Goal: Task Accomplishment & Management: Manage account settings

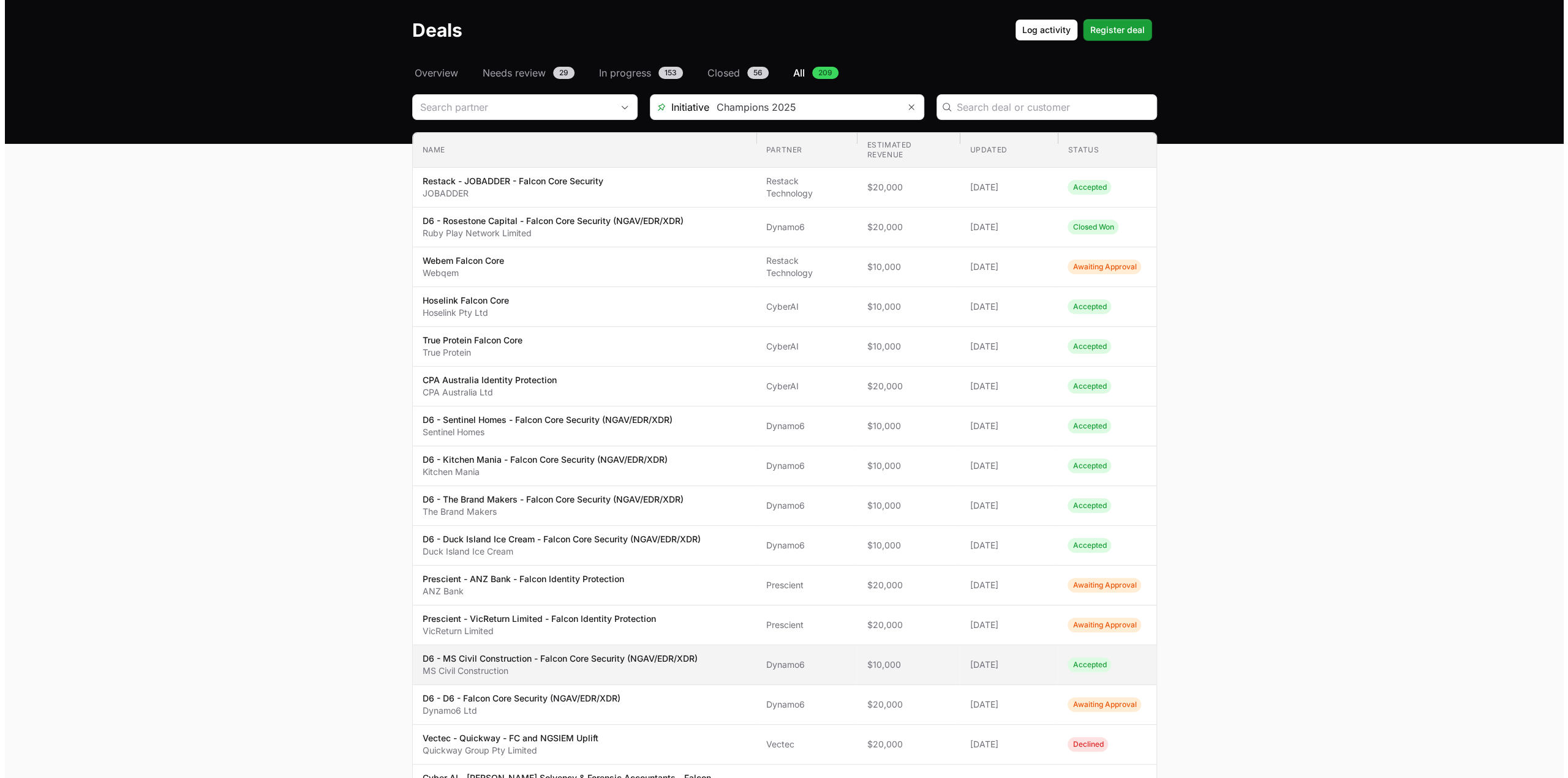
scroll to position [61, 0]
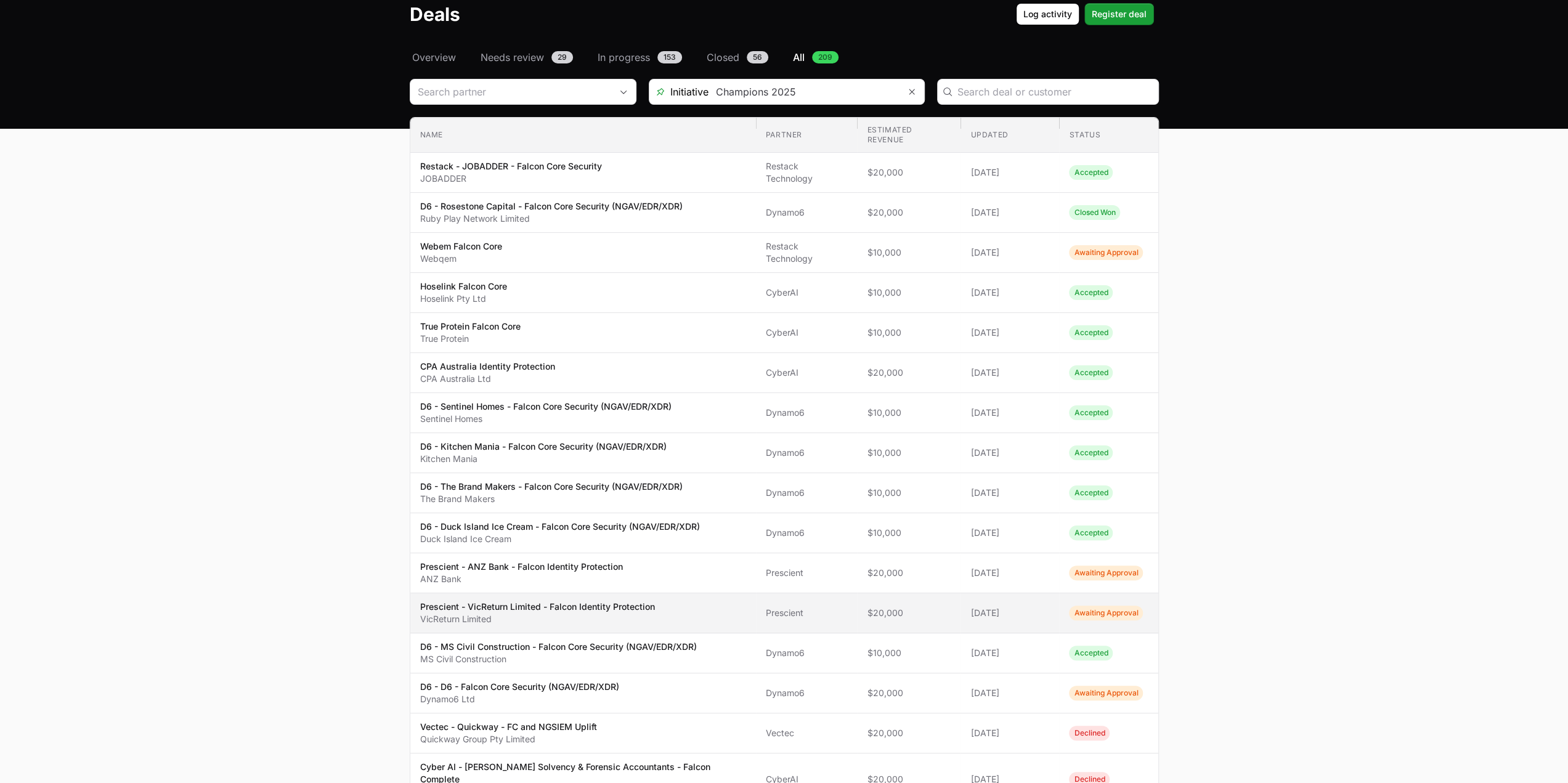
click at [542, 613] on p "VicReturn Limited" at bounding box center [537, 620] width 234 height 12
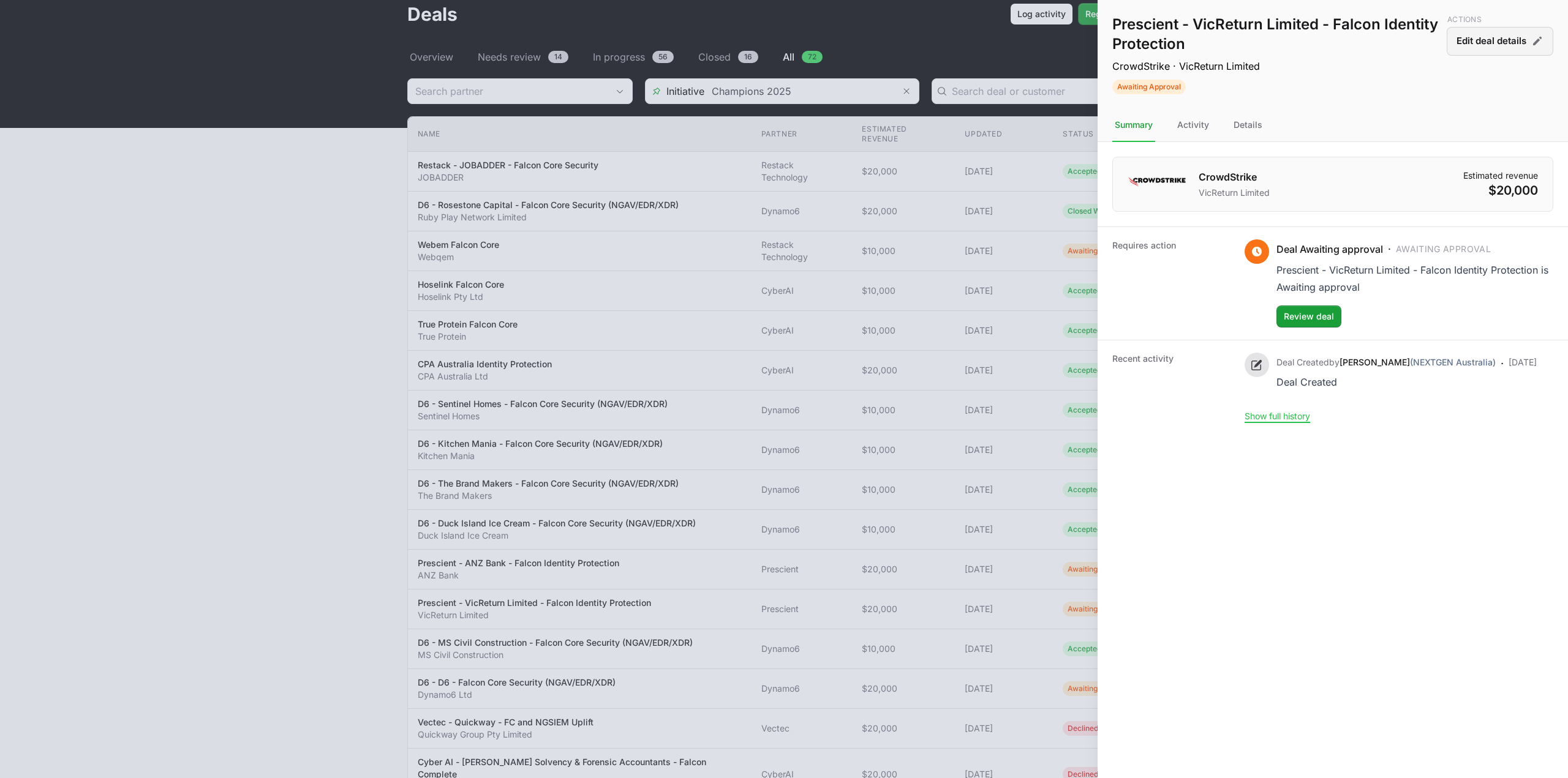
click at [1478, 48] on button "Edit deal details" at bounding box center [1500, 41] width 107 height 29
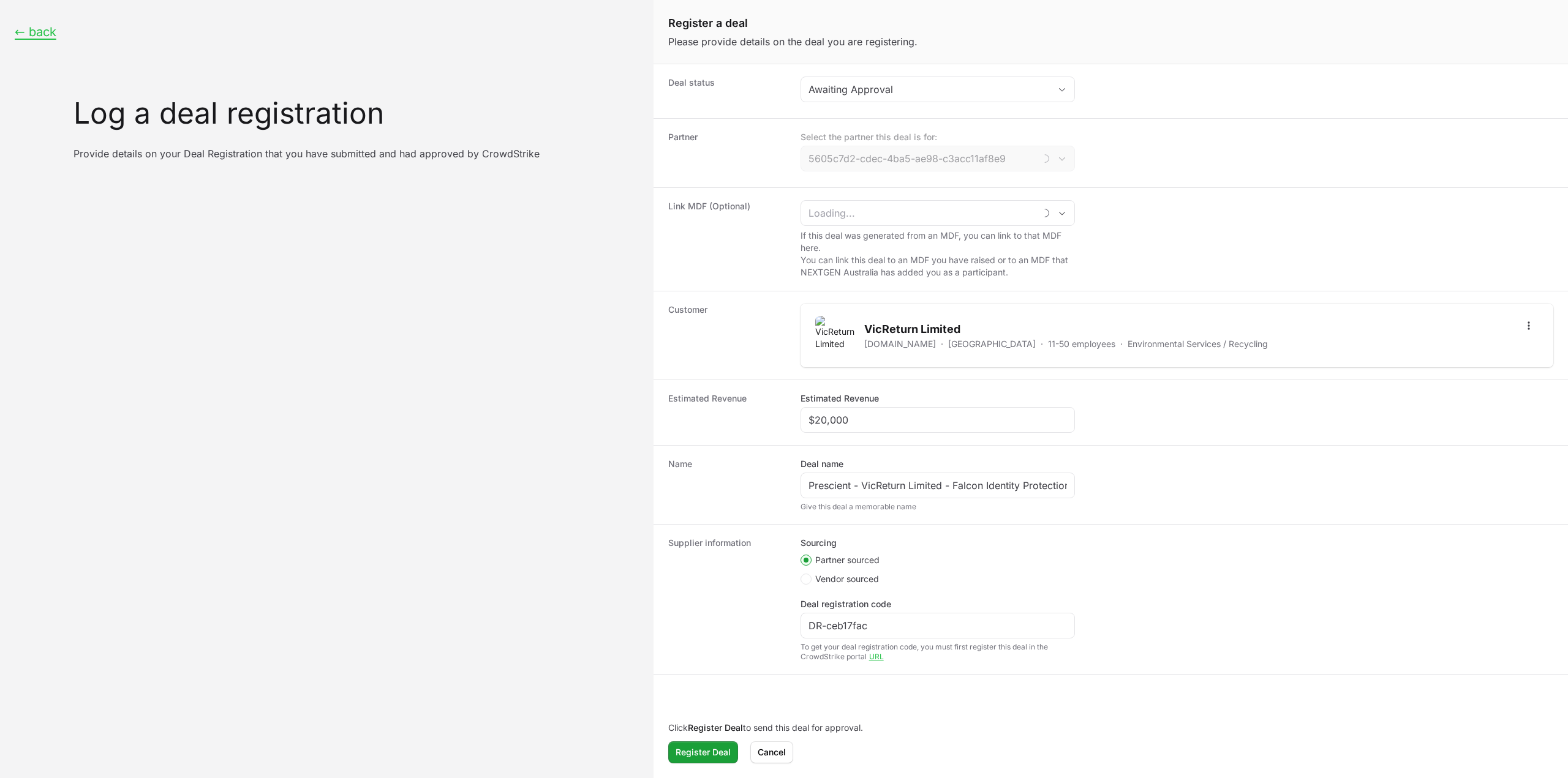
type input "Prescient"
click at [876, 626] on input "DR-ceb17fac" at bounding box center [938, 626] width 258 height 15
click at [867, 84] on div "Awaiting Approval" at bounding box center [929, 90] width 241 height 15
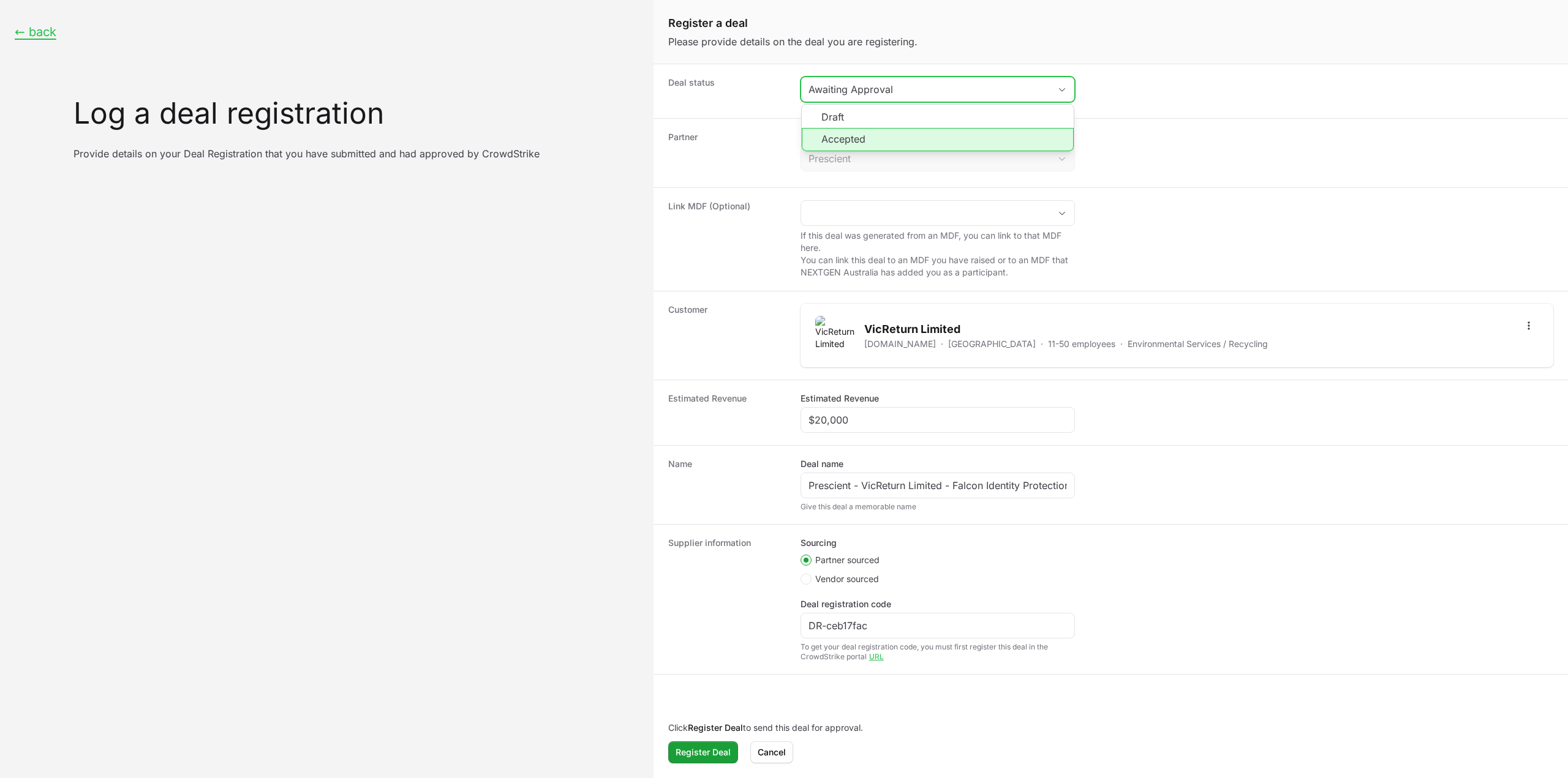
click at [864, 137] on li "Accepted" at bounding box center [938, 139] width 272 height 23
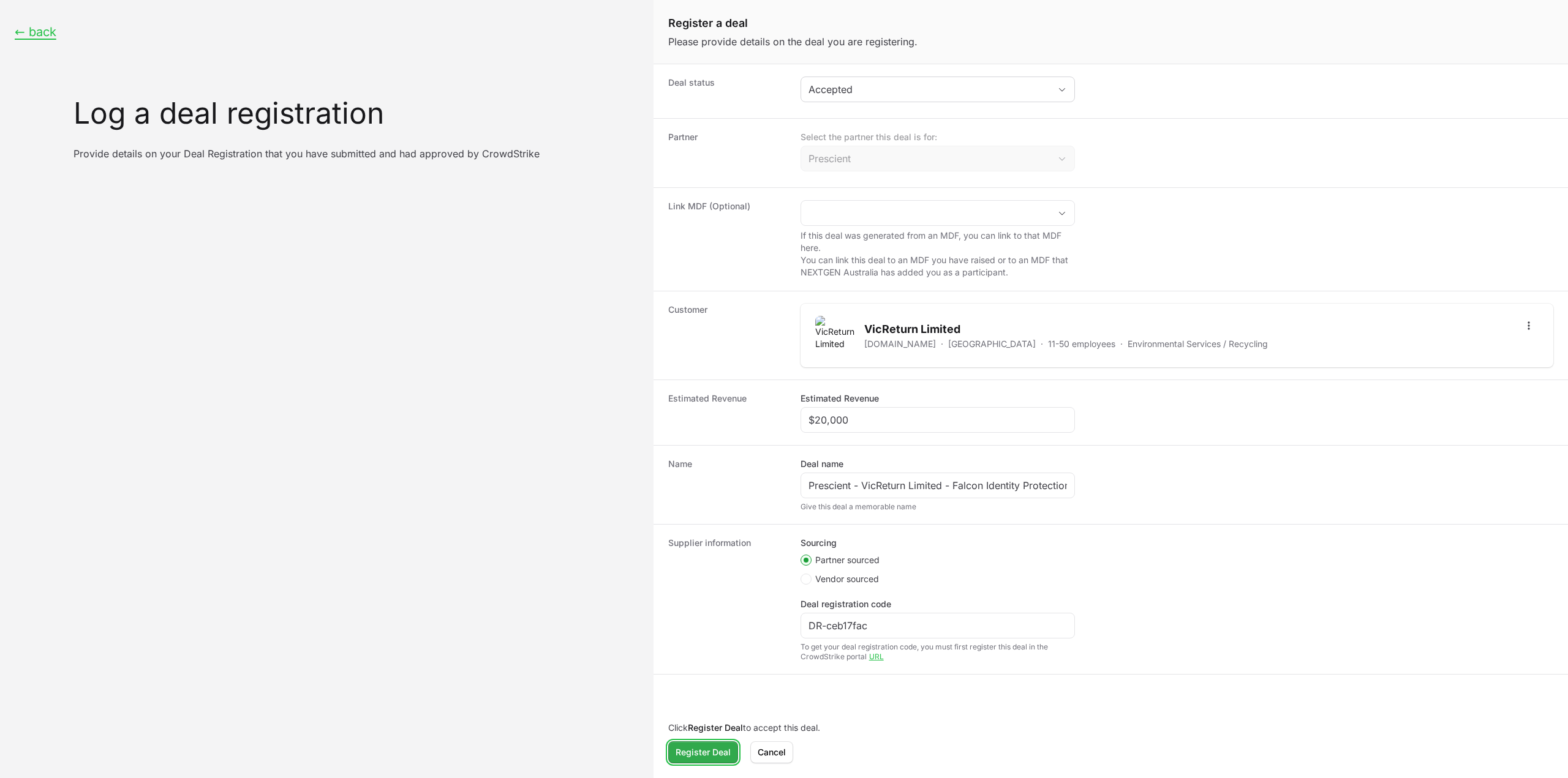
click at [708, 757] on span "Register Deal" at bounding box center [703, 753] width 55 height 15
